Goal: Task Accomplishment & Management: Complete application form

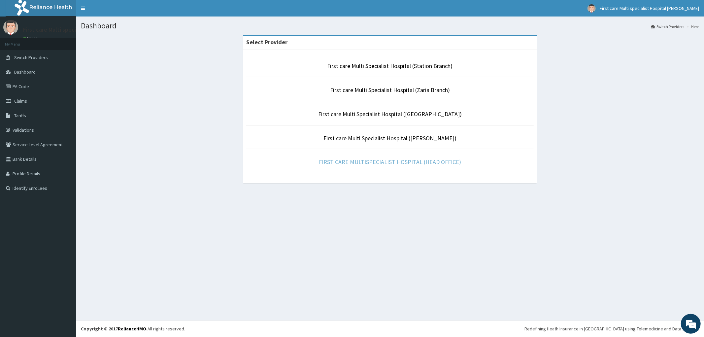
click at [359, 165] on link "FIRST CARE MULTISPECIALIST HOSPITAL (HEAD OFFICE)" at bounding box center [390, 162] width 142 height 8
click at [421, 161] on link "FIRST CARE MULTISPECIALIST HOSPITAL (HEAD OFFICE)" at bounding box center [390, 162] width 142 height 8
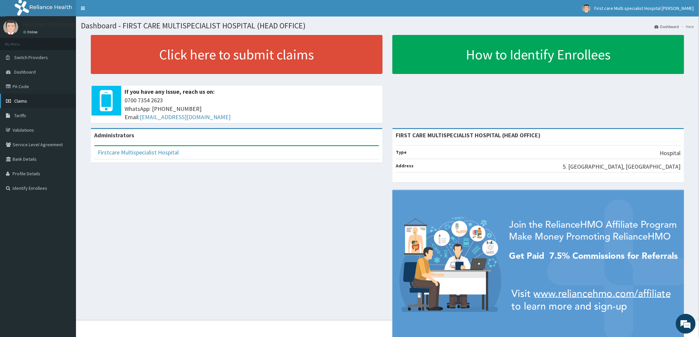
click at [27, 102] on link "Claims" at bounding box center [38, 101] width 76 height 15
click at [15, 87] on link "PA Code" at bounding box center [38, 86] width 76 height 15
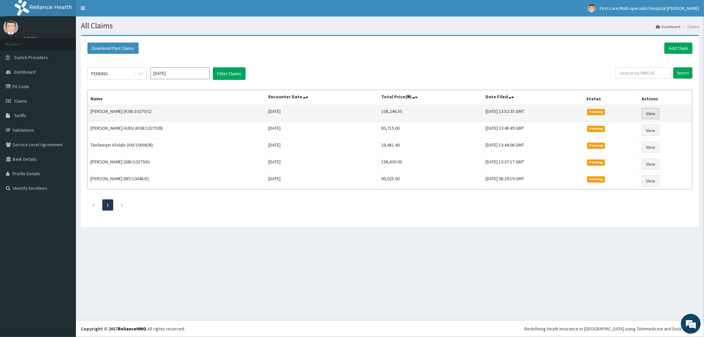
click at [655, 113] on link "View" at bounding box center [651, 113] width 18 height 11
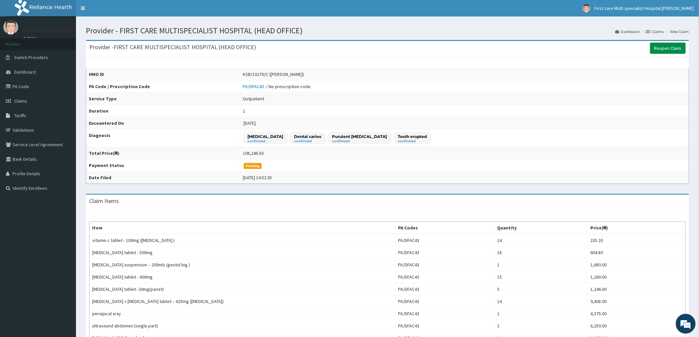
click at [666, 50] on link "Reopen Claim" at bounding box center [668, 48] width 36 height 11
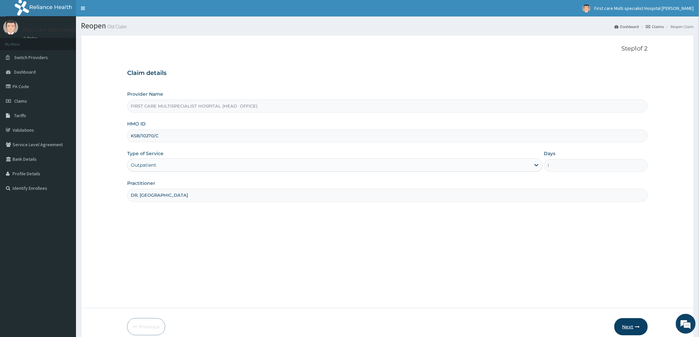
click at [632, 325] on button "Next" at bounding box center [630, 326] width 33 height 17
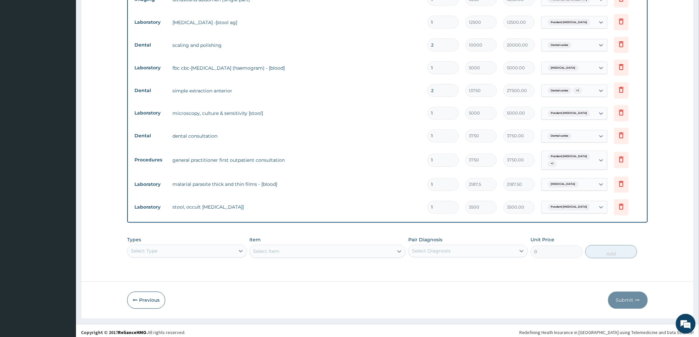
scroll to position [431, 0]
click at [197, 250] on div "Types Select Type" at bounding box center [187, 247] width 120 height 22
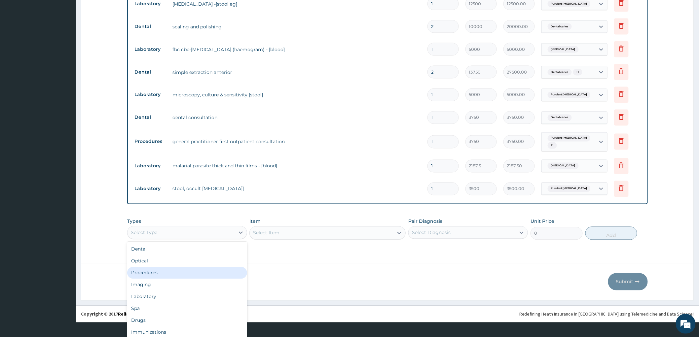
scroll to position [22, 0]
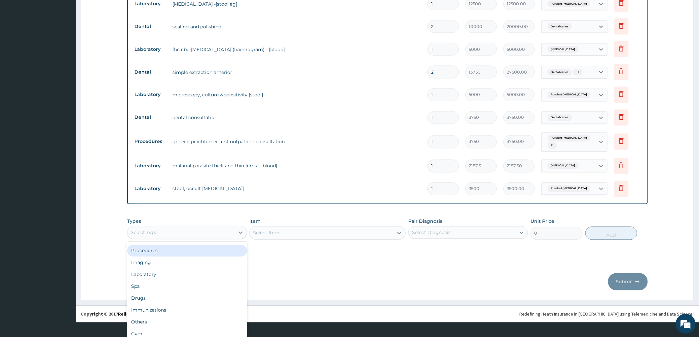
click at [196, 252] on div "Procedures" at bounding box center [187, 251] width 120 height 12
click at [196, 243] on div "Types option Procedures focused, 3 of 10. 10 results available. Use Up and Down…" at bounding box center [387, 229] width 520 height 28
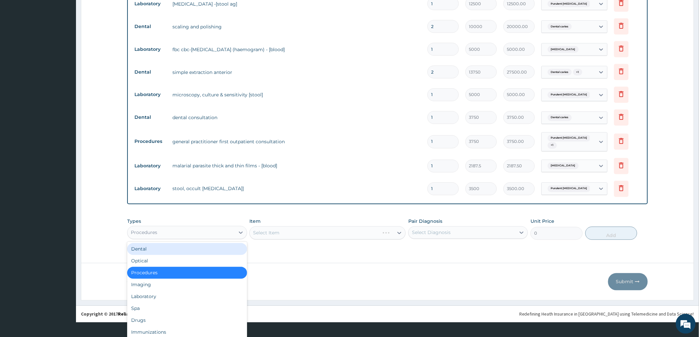
scroll to position [18, 0]
click at [185, 272] on div "Procedures" at bounding box center [187, 273] width 120 height 12
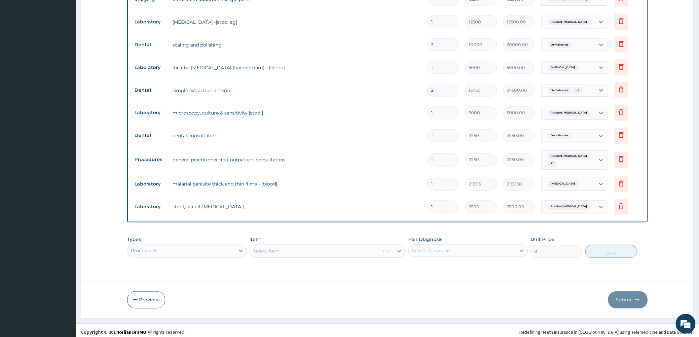
scroll to position [0, 0]
click at [278, 248] on div "Select Item" at bounding box center [327, 251] width 156 height 13
click at [279, 246] on div "Select Item" at bounding box center [327, 251] width 156 height 13
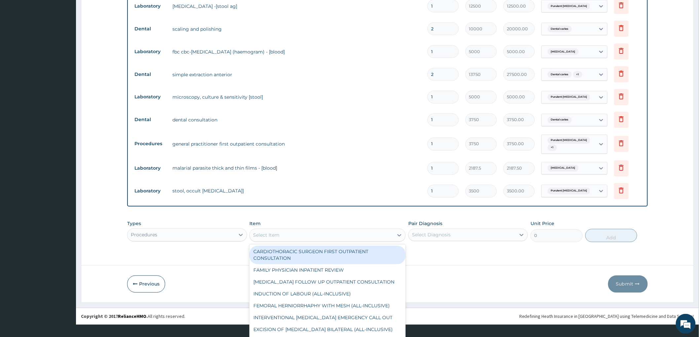
scroll to position [18, 0]
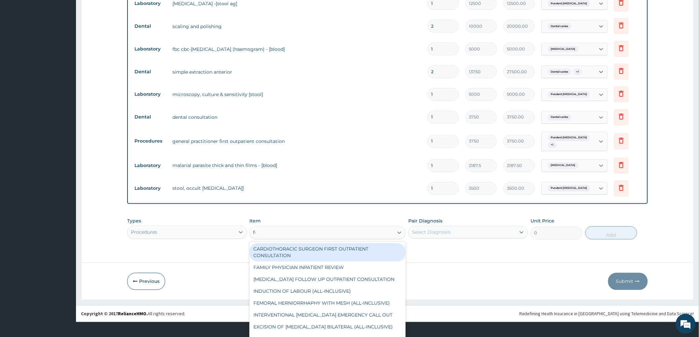
type input "fee"
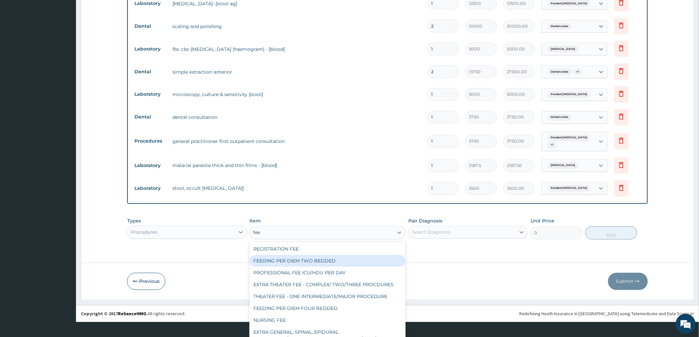
click at [281, 255] on div "FEEDING PER DIEM TWO BEDDED" at bounding box center [327, 261] width 156 height 12
type input "7500"
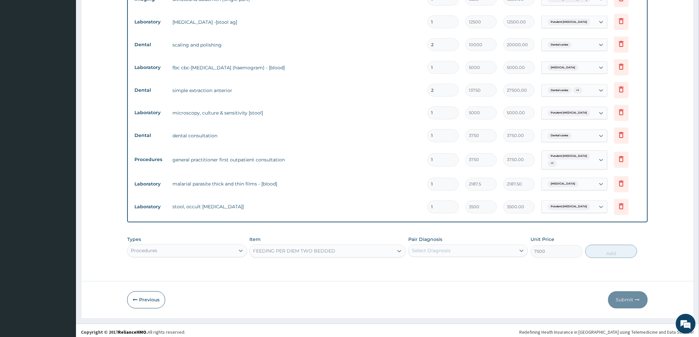
click at [380, 248] on div "FEEDING PER DIEM TWO BEDDED" at bounding box center [322, 251] width 144 height 11
click at [143, 298] on button "Previous" at bounding box center [146, 300] width 38 height 17
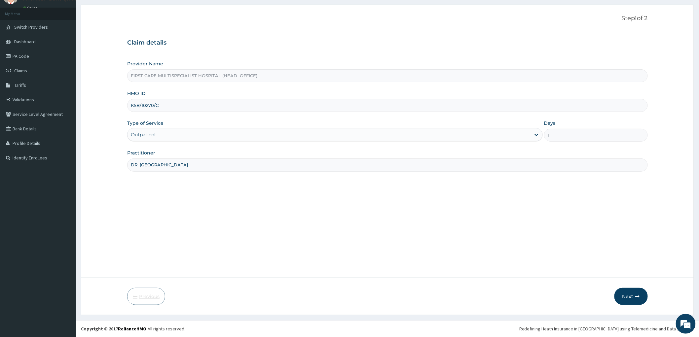
scroll to position [30, 0]
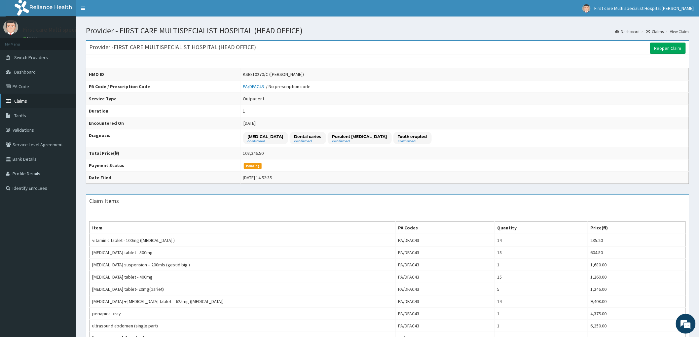
click at [20, 99] on span "Claims" at bounding box center [20, 101] width 13 height 6
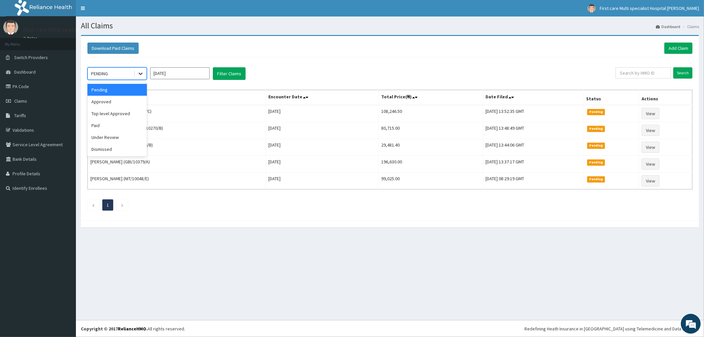
click at [137, 71] on icon at bounding box center [140, 73] width 7 height 7
drag, startPoint x: 123, startPoint y: 102, endPoint x: 142, endPoint y: 99, distance: 19.0
click at [123, 102] on div "Approved" at bounding box center [117, 102] width 59 height 12
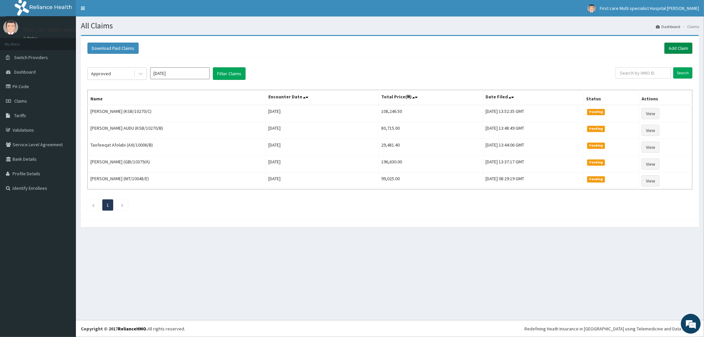
click at [676, 47] on link "Add Claim" at bounding box center [679, 48] width 28 height 11
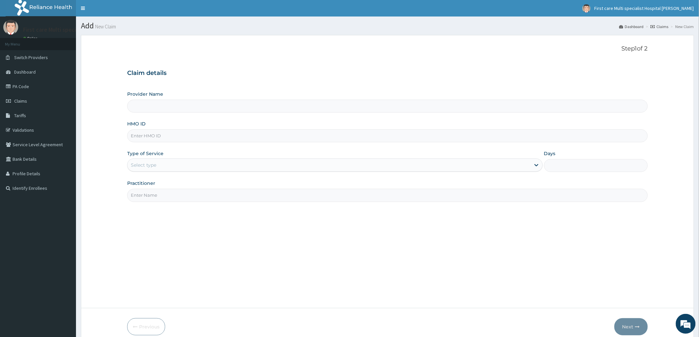
type input "FIRST CARE MULTISPECIALIST HOSPITAL (HEAD OFFICE)"
click at [194, 135] on input "HMO ID" at bounding box center [387, 135] width 520 height 13
paste input "GBI/10370/B"
type input "GBI/10370/B"
click at [176, 166] on div "Select type" at bounding box center [328, 165] width 403 height 11
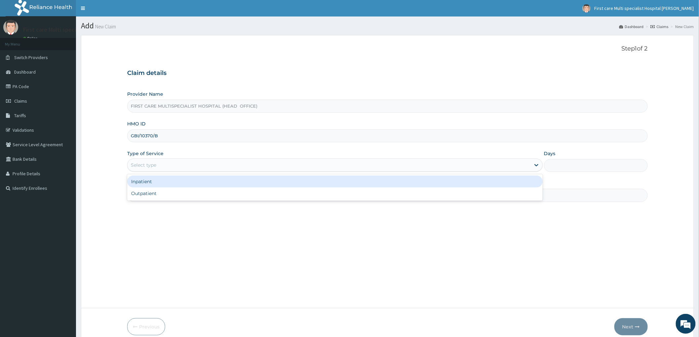
click at [174, 184] on div "Inpatient" at bounding box center [334, 182] width 415 height 12
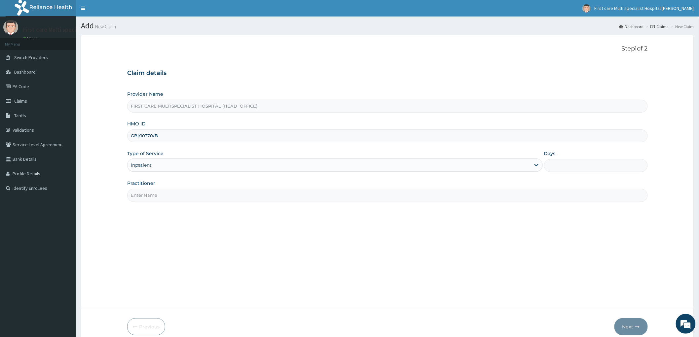
click at [561, 161] on input "Days" at bounding box center [596, 165] width 104 height 13
type input "3"
click at [392, 196] on input "Practitioner" at bounding box center [387, 195] width 520 height 13
type input "DR. RAMATU"
click at [631, 327] on button "Next" at bounding box center [630, 326] width 33 height 17
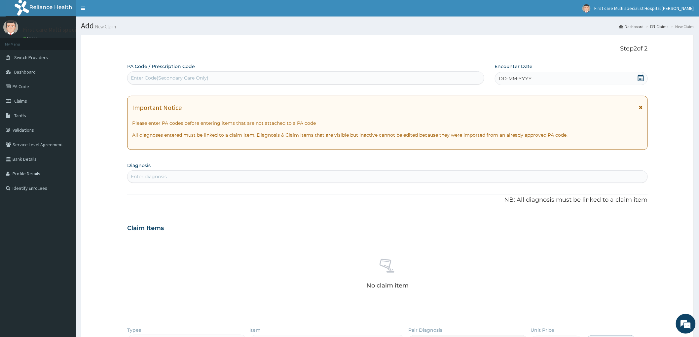
click at [137, 72] on div "Enter Code(Secondary Care Only)" at bounding box center [305, 77] width 357 height 13
click at [137, 75] on div "Enter Code(Secondary Care Only)" at bounding box center [170, 78] width 78 height 7
paste input "PA/7471BA"
type input "PA/7471BA"
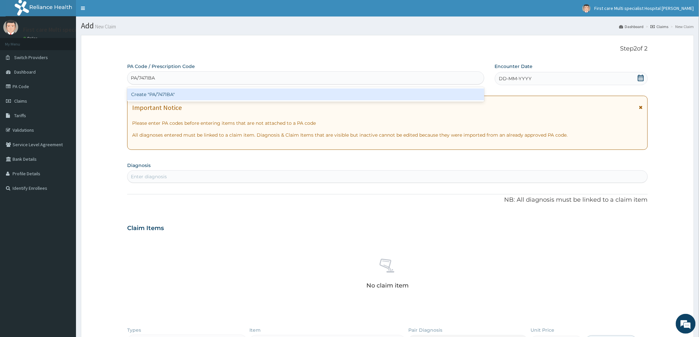
click at [140, 92] on div "Create "PA/7471BA"" at bounding box center [305, 94] width 357 height 12
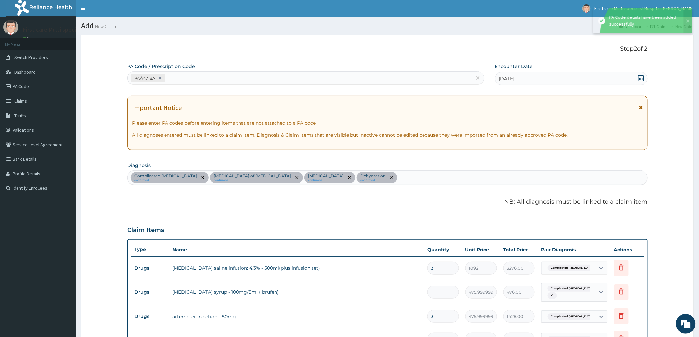
scroll to position [469, 0]
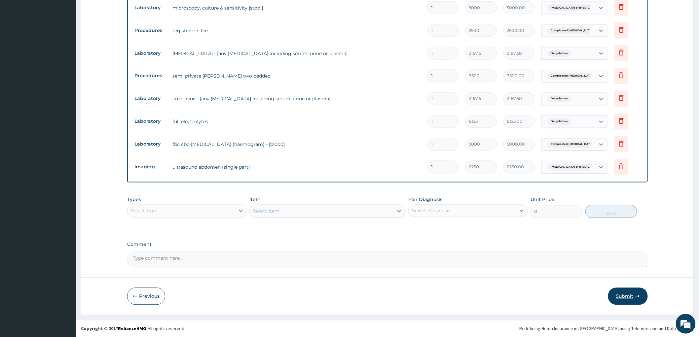
click at [618, 296] on button "Submit" at bounding box center [628, 296] width 40 height 17
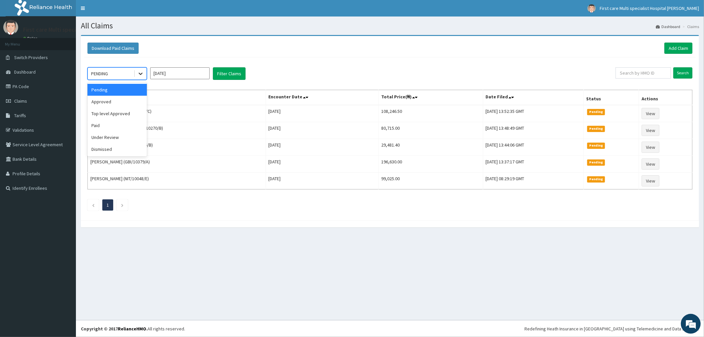
click at [143, 70] on icon at bounding box center [140, 73] width 7 height 7
click at [113, 101] on div "Approved" at bounding box center [117, 102] width 59 height 12
click at [626, 73] on input "text" at bounding box center [643, 72] width 55 height 11
paste input "PA/7471BA"
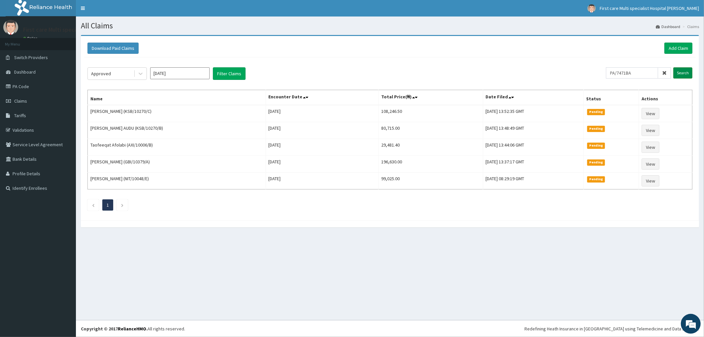
click at [687, 73] on input "Search" at bounding box center [683, 72] width 19 height 11
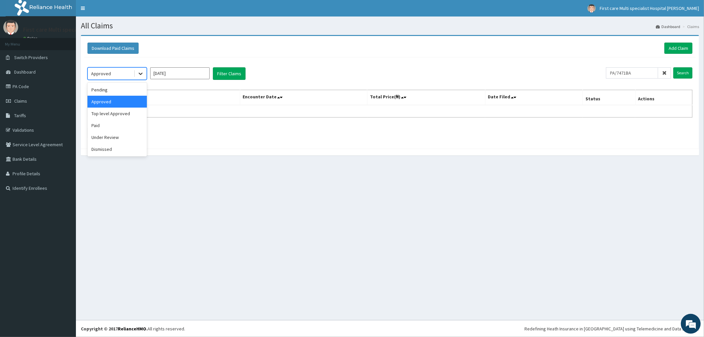
click at [143, 76] on icon at bounding box center [140, 73] width 7 height 7
click at [121, 137] on div "Under Review" at bounding box center [117, 137] width 59 height 12
drag, startPoint x: 640, startPoint y: 70, endPoint x: 601, endPoint y: 72, distance: 38.7
click at [601, 72] on div "Under Review [DATE] Filter Claims PA/7471BA Search" at bounding box center [390, 73] width 605 height 13
paste input "GBI/10370/B"
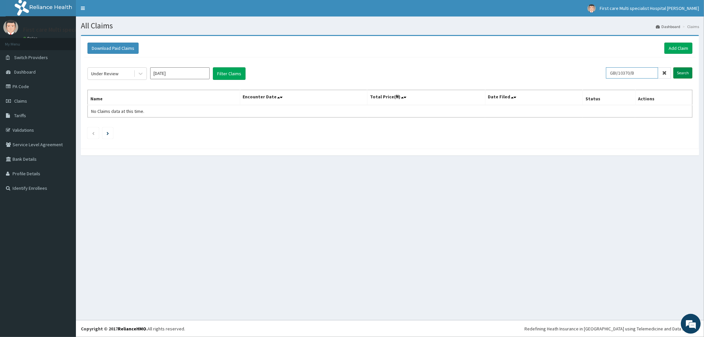
type input "GBI/10370/B"
click at [682, 69] on input "Search" at bounding box center [683, 72] width 19 height 11
click at [144, 74] on icon at bounding box center [140, 73] width 7 height 7
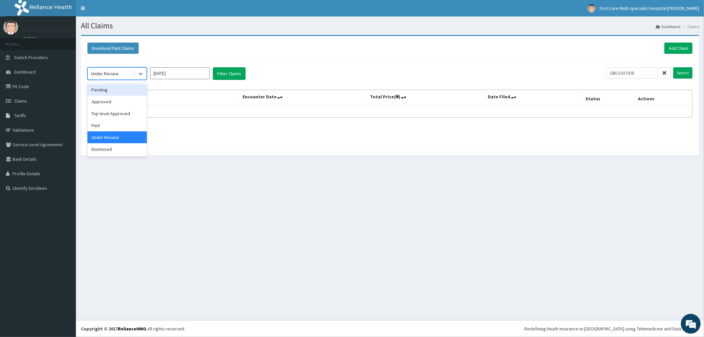
click at [124, 91] on div "Pending" at bounding box center [117, 90] width 59 height 12
click at [689, 75] on input "Search" at bounding box center [683, 72] width 19 height 11
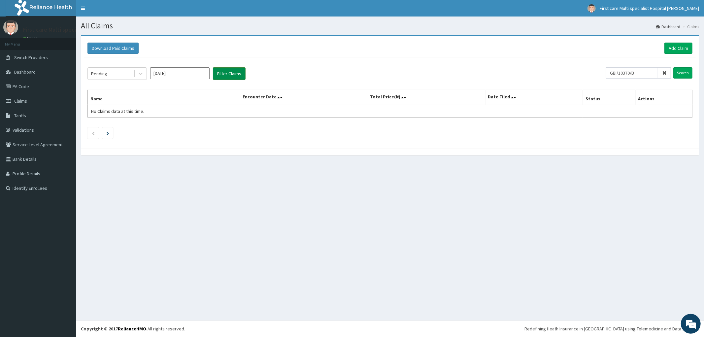
click at [231, 76] on button "Filter Claims" at bounding box center [229, 73] width 33 height 13
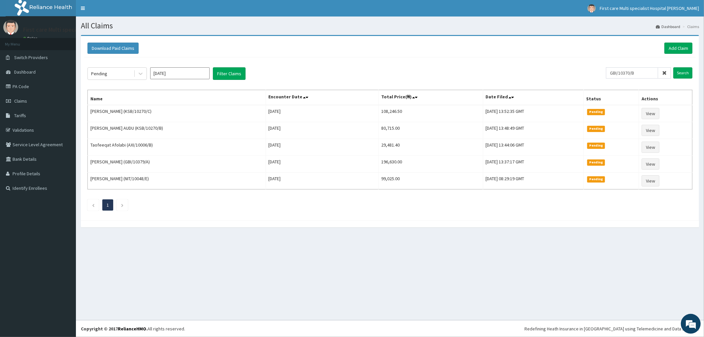
click at [137, 67] on div "Pending [DATE] Filter Claims GBI/10370/B Search Name Encounter Date Total Price…" at bounding box center [390, 137] width 612 height 160
click at [137, 71] on icon at bounding box center [140, 73] width 7 height 7
